Goal: Communication & Community: Ask a question

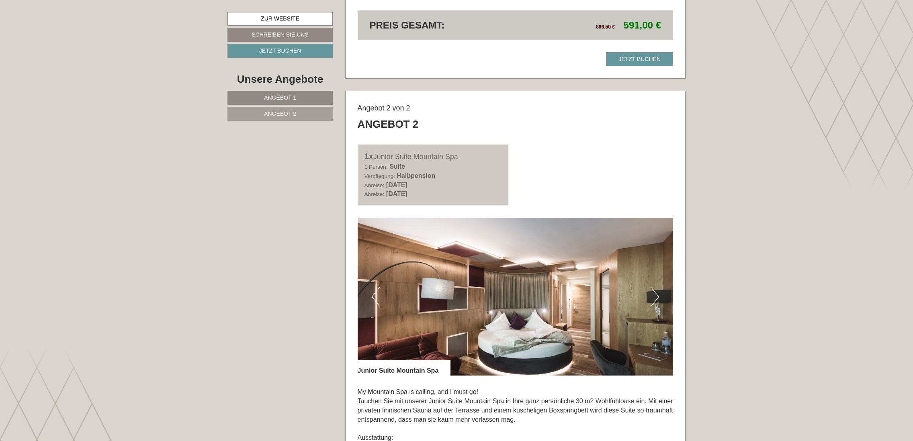
scroll to position [1166, 0]
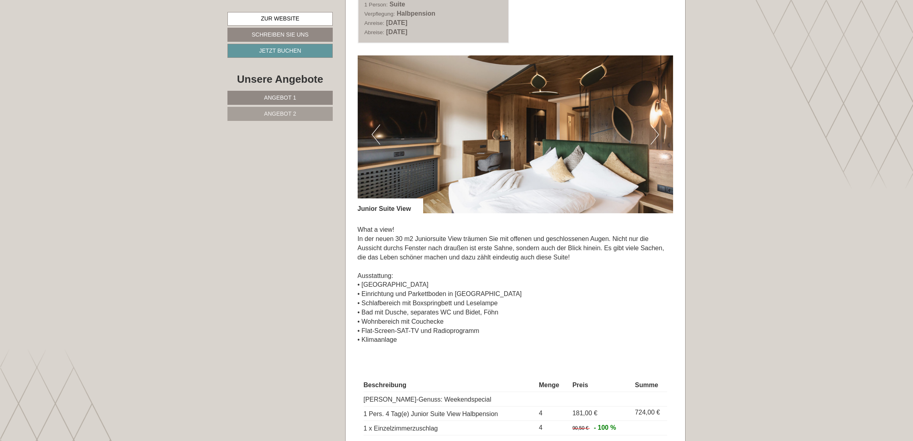
scroll to position [1206, 0]
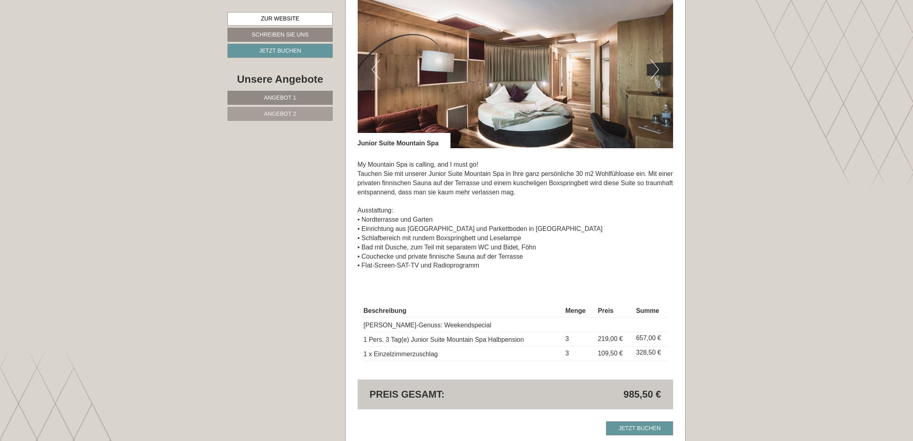
scroll to position [1286, 0]
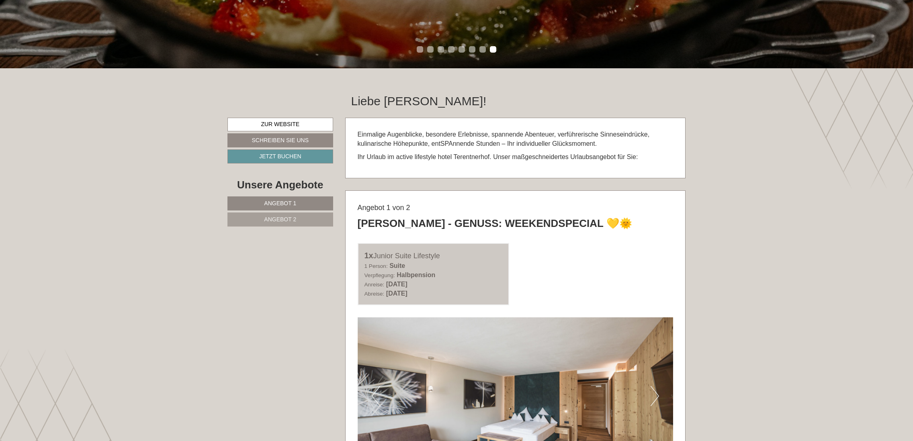
scroll to position [362, 0]
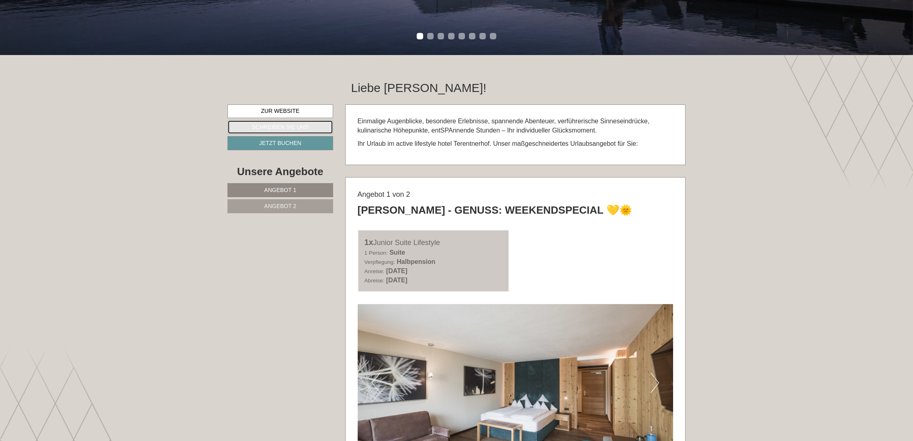
click at [295, 128] on link "Schreiben Sie uns" at bounding box center [280, 127] width 106 height 14
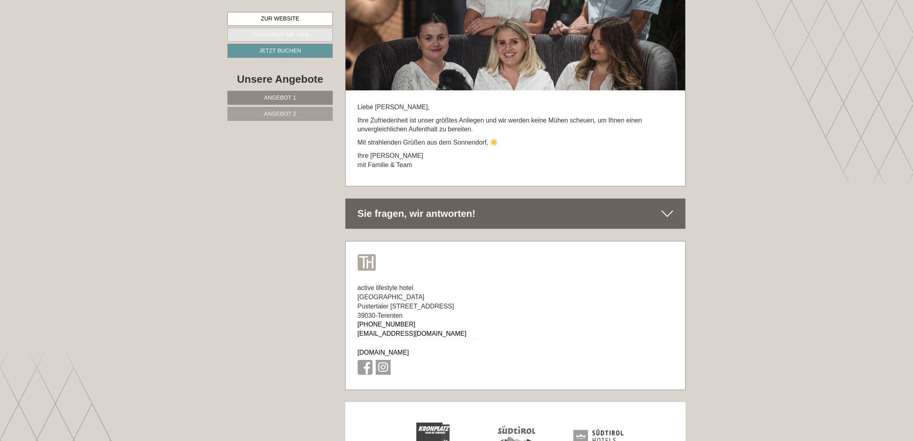
scroll to position [4694, 0]
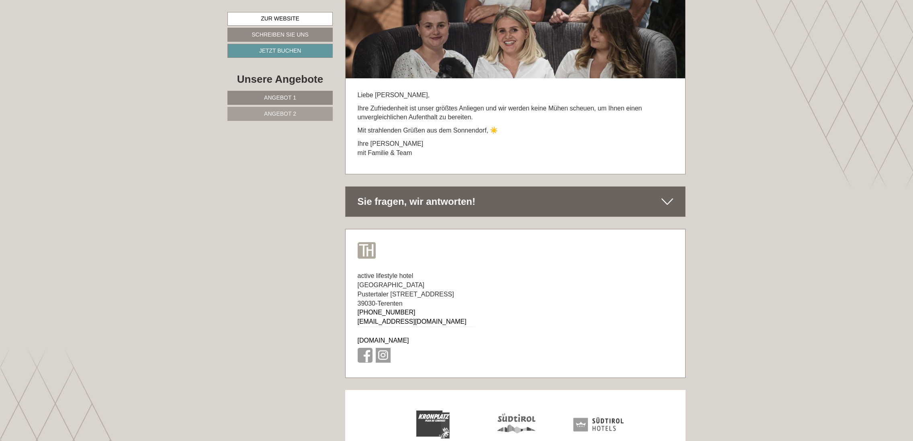
click at [534, 187] on div "Sie fragen, wir antworten!" at bounding box center [516, 202] width 340 height 30
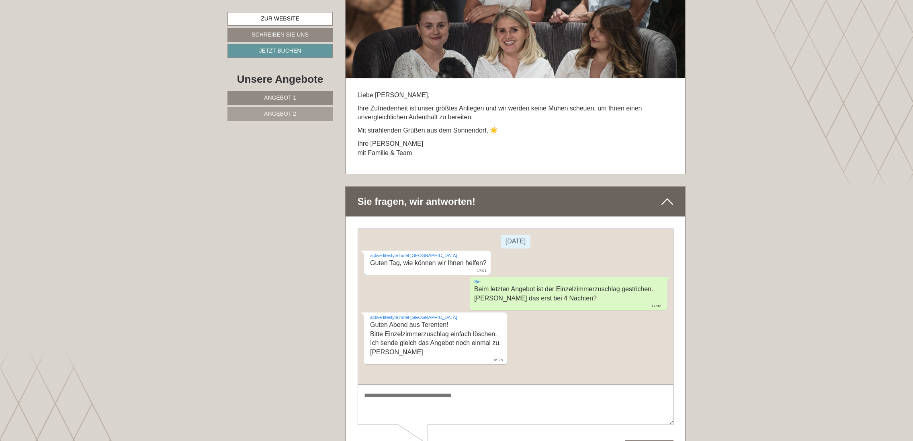
click at [419, 399] on textarea at bounding box center [515, 405] width 316 height 41
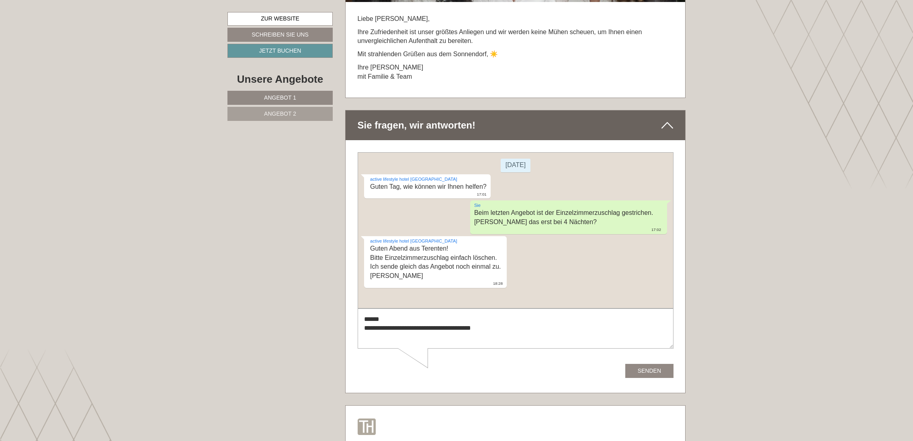
scroll to position [4895, 0]
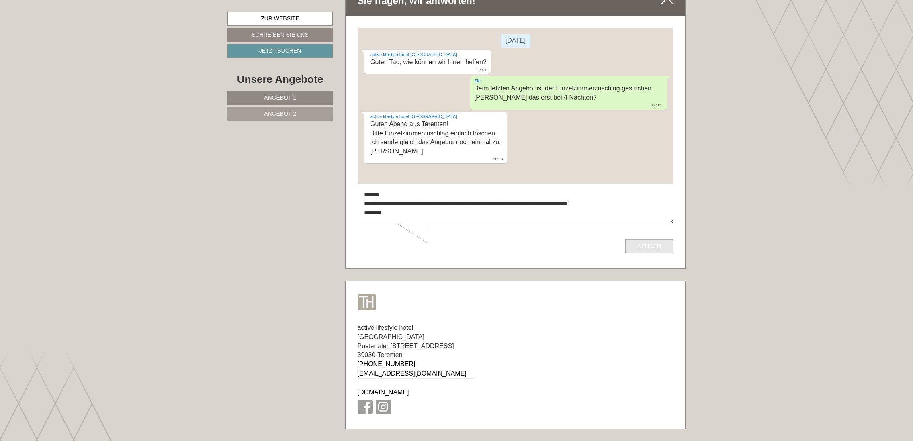
type textarea "**********"
click at [663, 247] on button "Senden" at bounding box center [649, 247] width 48 height 14
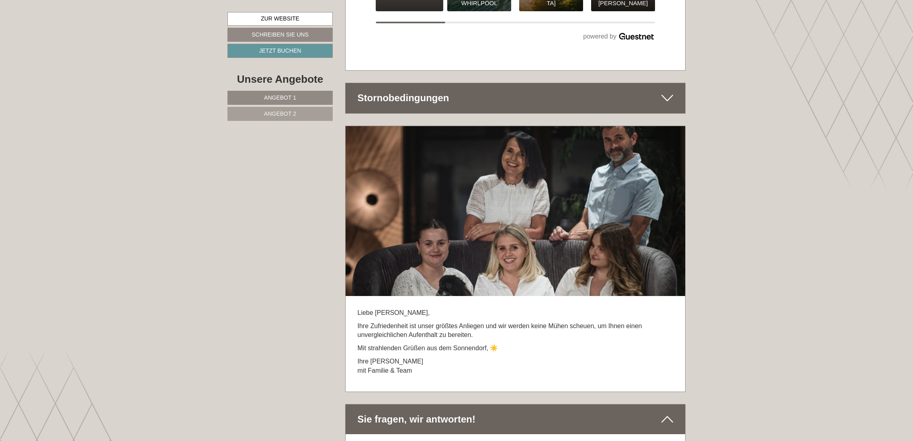
scroll to position [4453, 0]
